Goal: Transaction & Acquisition: Obtain resource

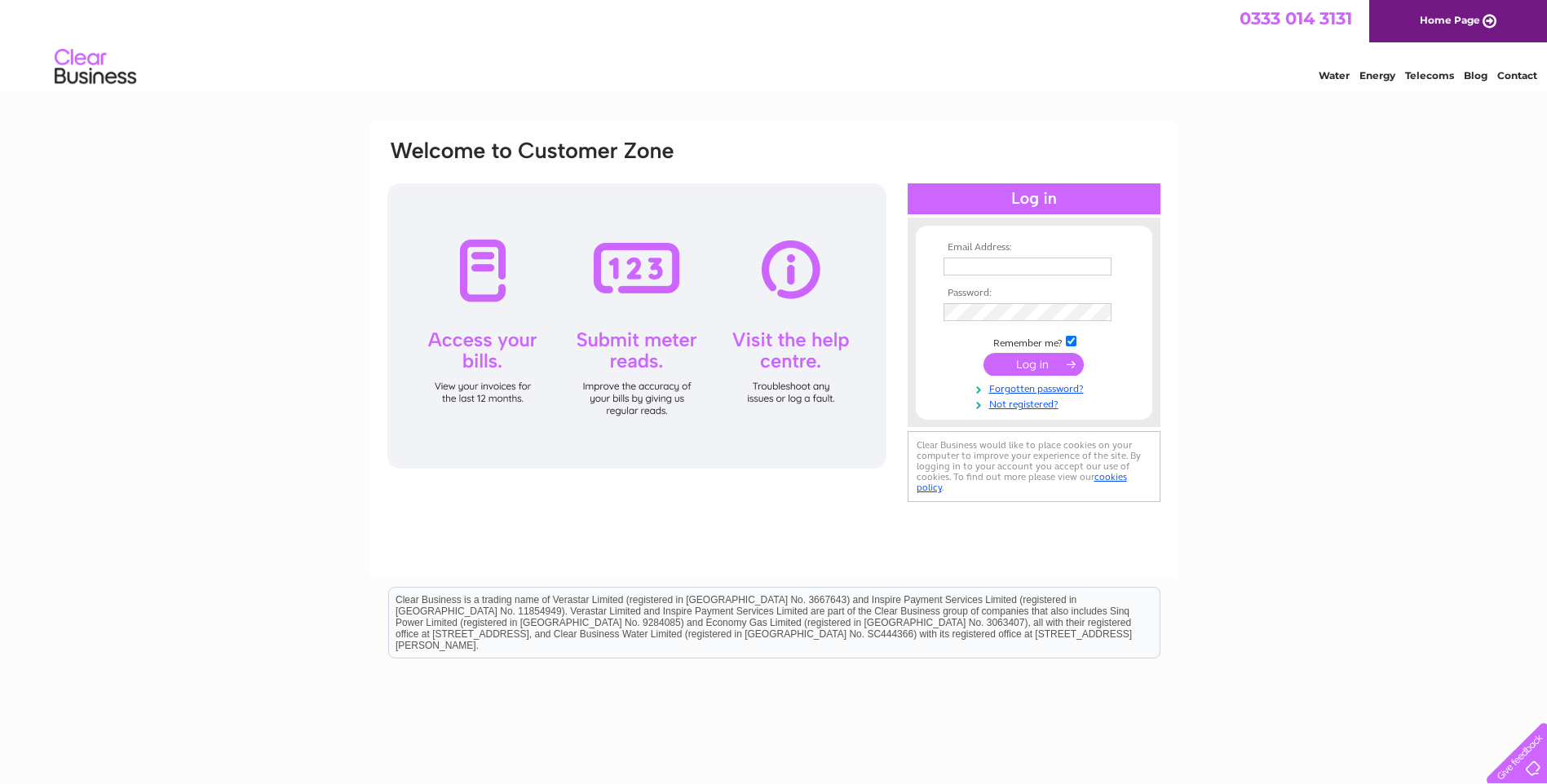
type input "lynda.maclean@uistcab.casonline.org.uk"
click at [1040, 361] on input "submit" at bounding box center [1033, 364] width 100 height 23
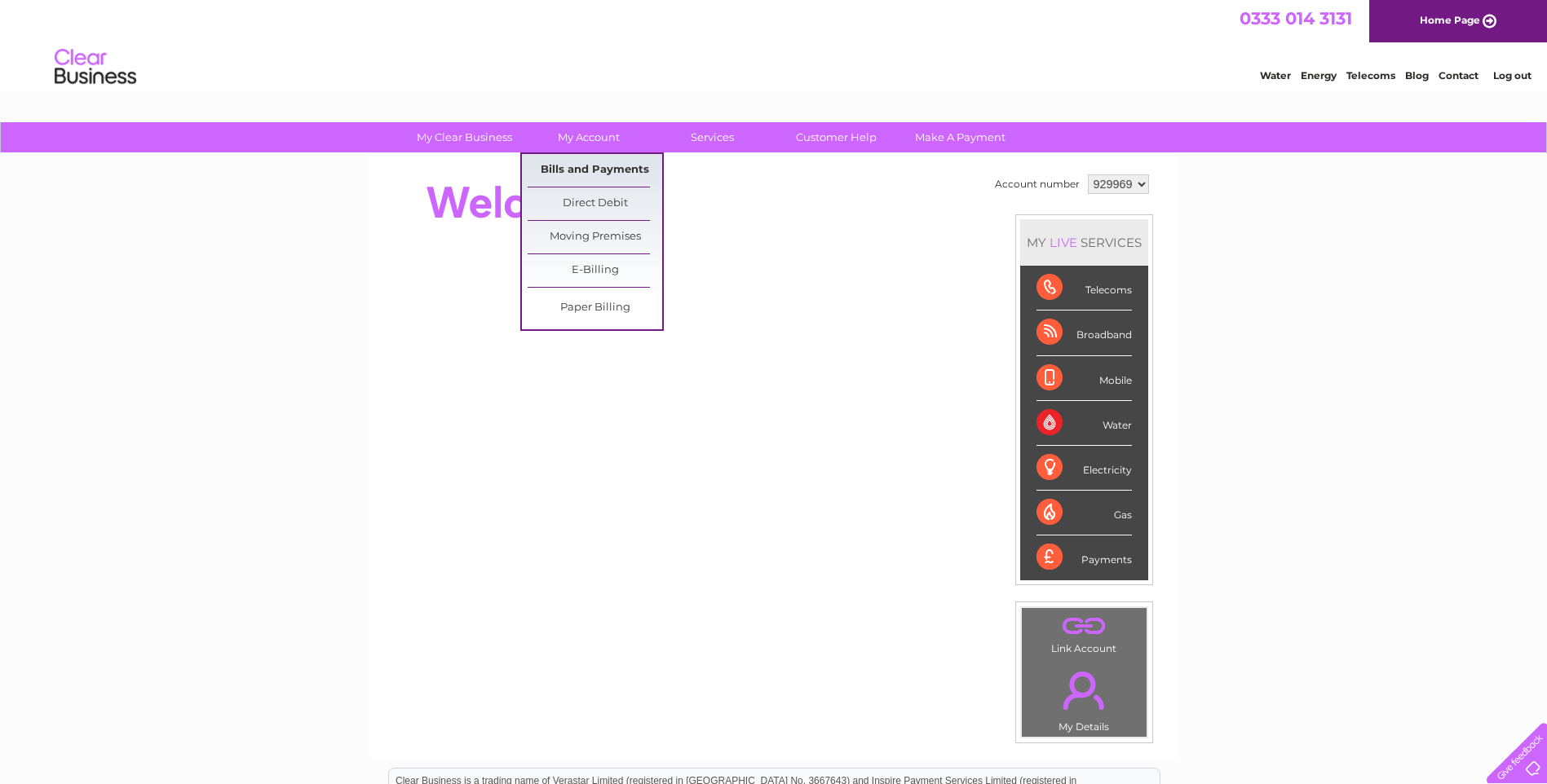
click at [590, 171] on link "Bills and Payments" at bounding box center [594, 170] width 134 height 32
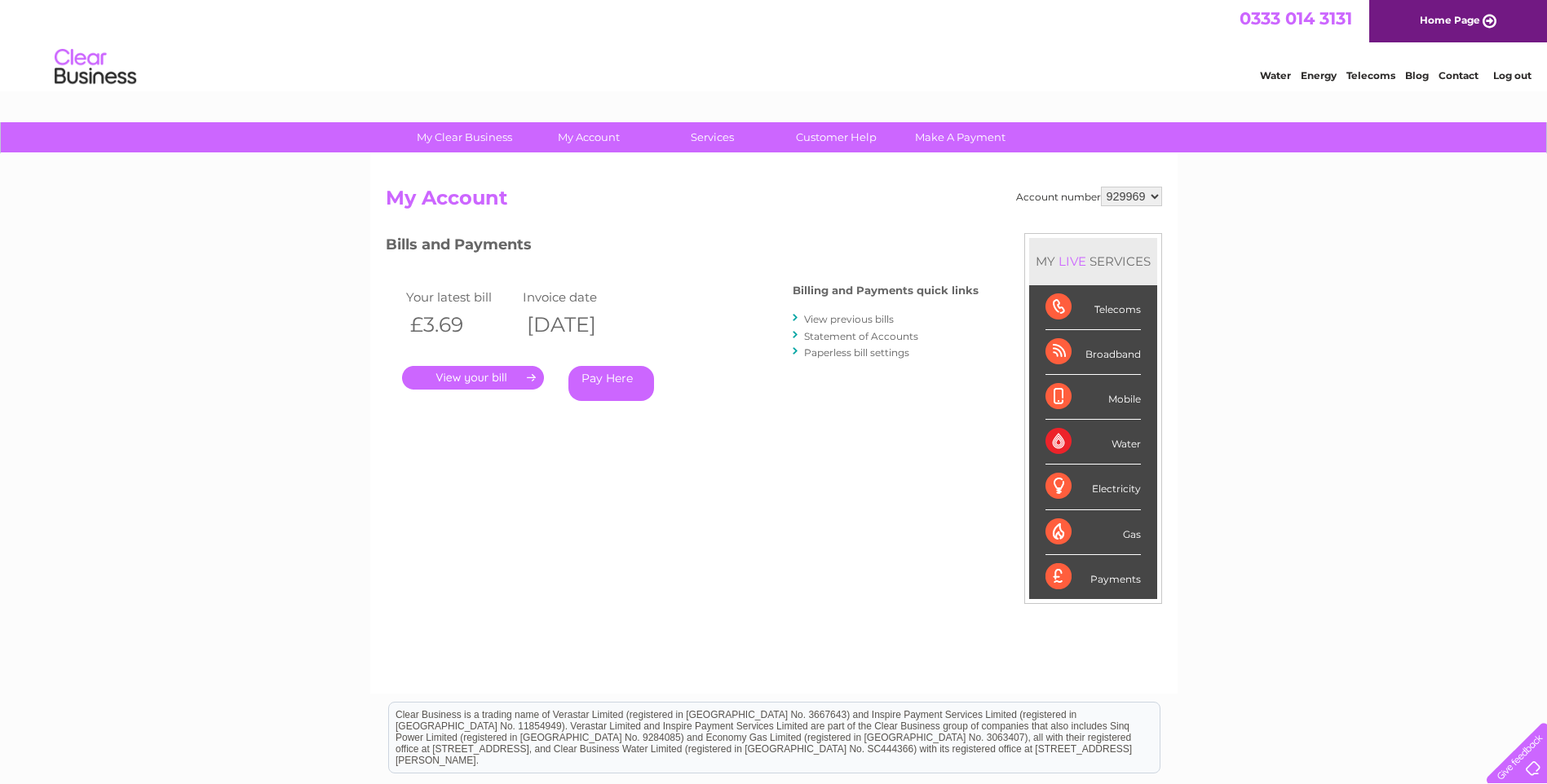
click at [464, 381] on link "." at bounding box center [472, 378] width 142 height 23
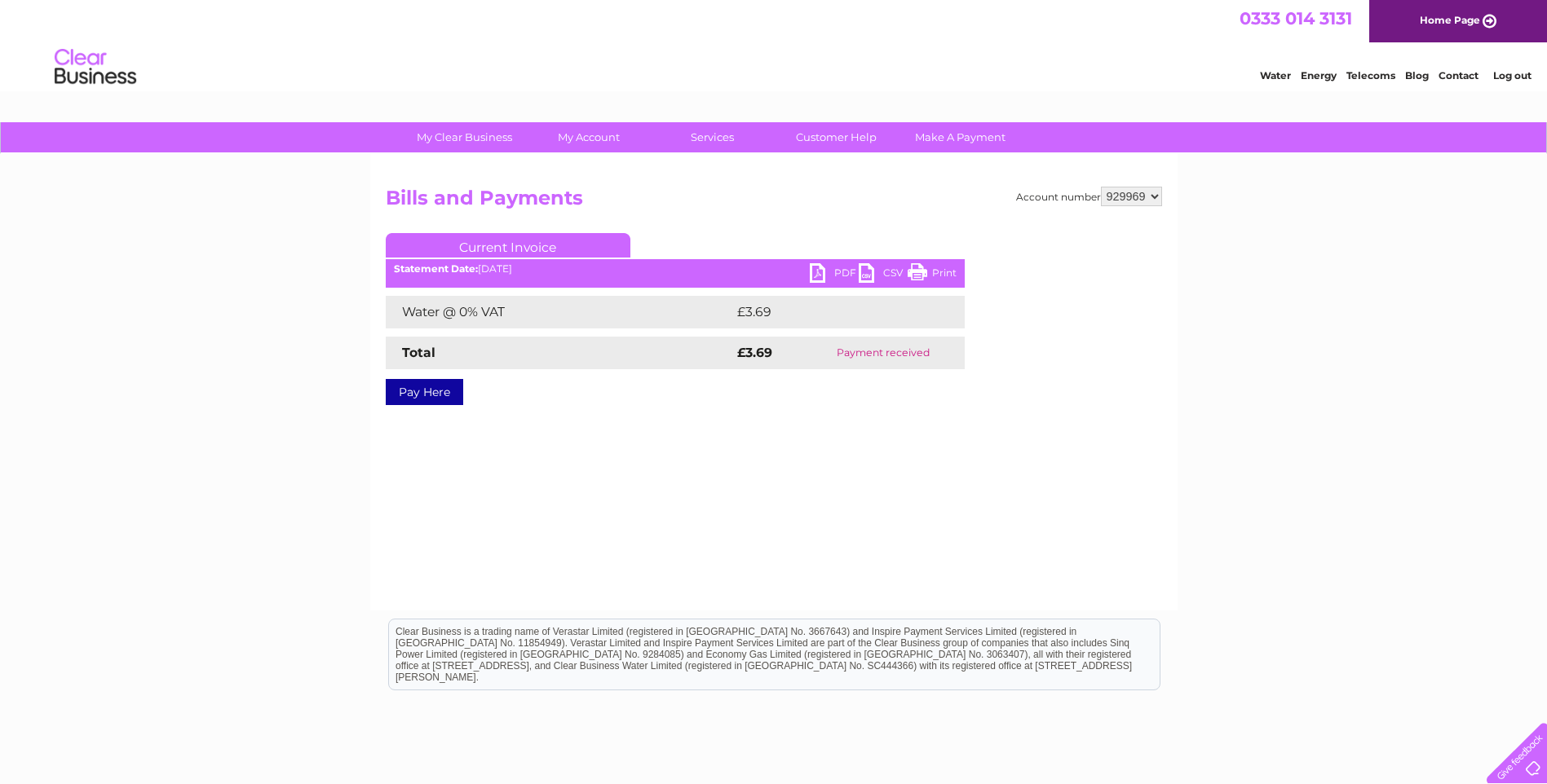
click at [836, 273] on link "PDF" at bounding box center [834, 275] width 49 height 23
click at [1153, 194] on select "929969 929996 939968 940023" at bounding box center [1131, 196] width 61 height 20
select select "929996"
click at [1101, 187] on select "929969 929996 939968 940023" at bounding box center [1131, 196] width 61 height 20
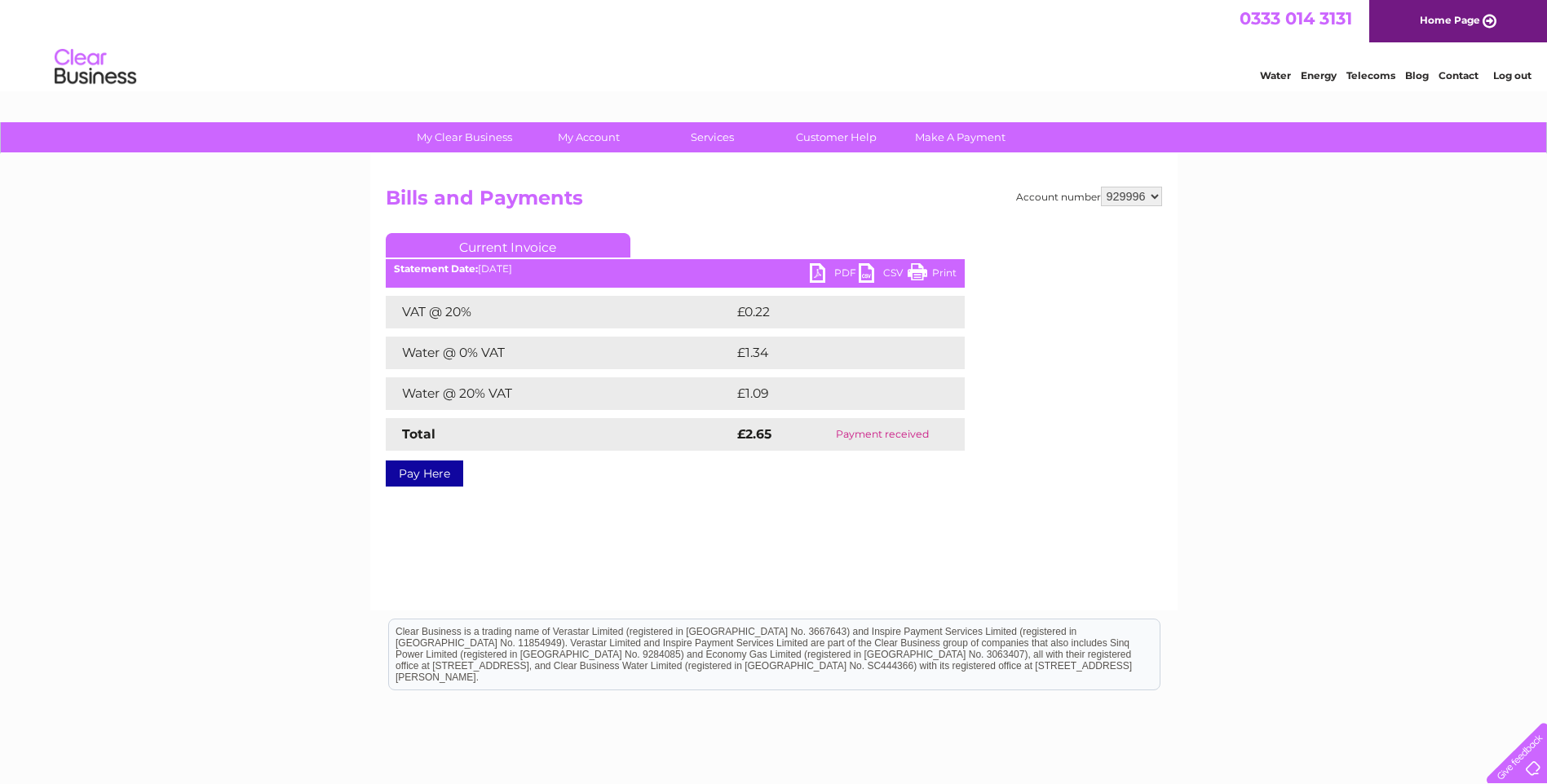
click at [1155, 198] on select "929969 929996 939968 940023" at bounding box center [1131, 196] width 61 height 20
select select "939968"
click at [1101, 187] on select "929969 929996 939968 940023" at bounding box center [1131, 196] width 61 height 20
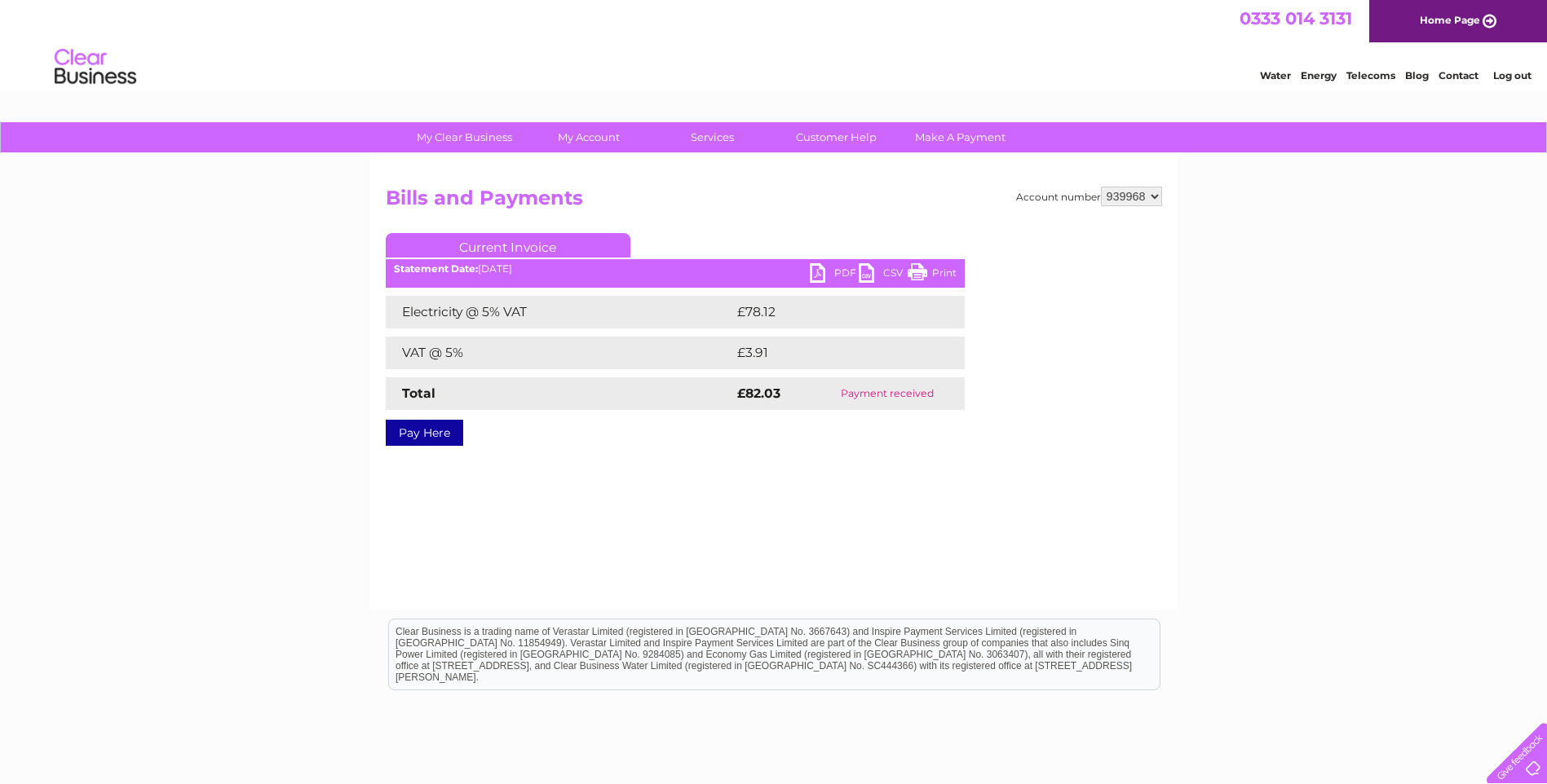
click at [1152, 196] on select "929969 929996 939968 940023" at bounding box center [1131, 196] width 61 height 20
select select "940023"
click at [1101, 187] on select "929969 929996 939968 940023" at bounding box center [1131, 196] width 61 height 20
click at [841, 268] on link "PDF" at bounding box center [834, 275] width 49 height 23
